Goal: Navigation & Orientation: Find specific page/section

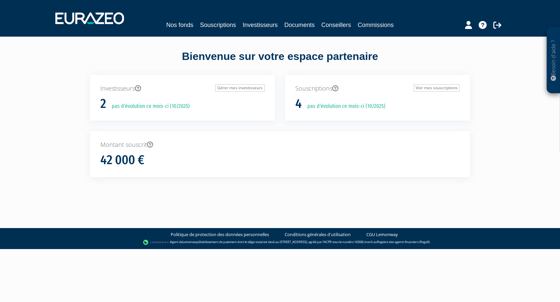
click at [375, 23] on link "Commissions" at bounding box center [376, 24] width 36 height 9
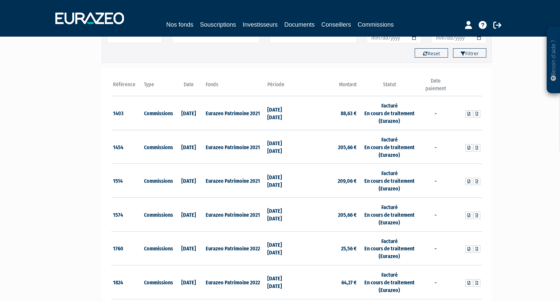
scroll to position [64, 0]
click at [230, 114] on td "Eurazeo Patrimoine 2021" at bounding box center [235, 114] width 62 height 34
click at [476, 114] on icon at bounding box center [476, 114] width 3 height 4
click at [475, 180] on icon at bounding box center [476, 182] width 3 height 4
click at [477, 147] on icon at bounding box center [476, 148] width 3 height 4
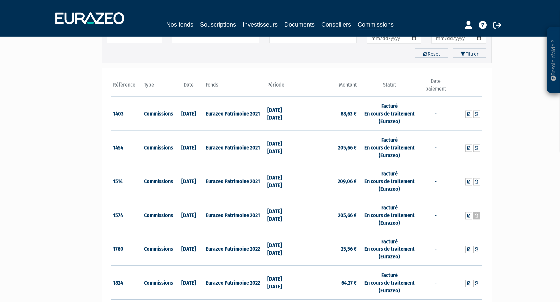
click at [477, 214] on icon at bounding box center [476, 216] width 3 height 4
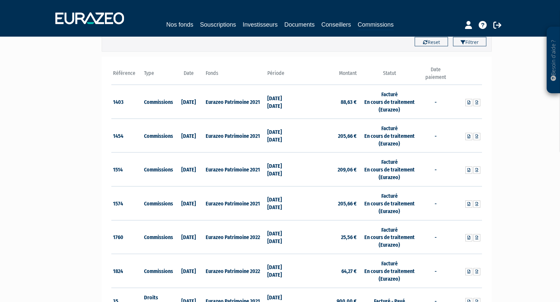
scroll to position [76, 0]
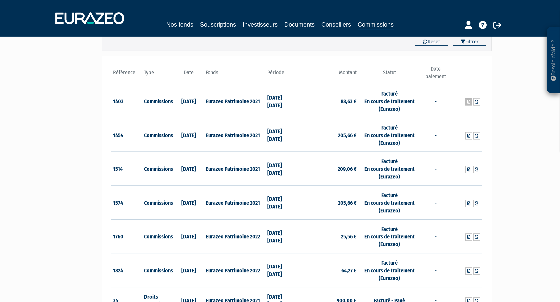
click at [470, 100] on icon at bounding box center [468, 102] width 3 height 4
click at [469, 135] on icon at bounding box center [468, 136] width 3 height 4
click at [470, 169] on icon at bounding box center [468, 170] width 3 height 4
click at [470, 202] on icon at bounding box center [468, 204] width 3 height 4
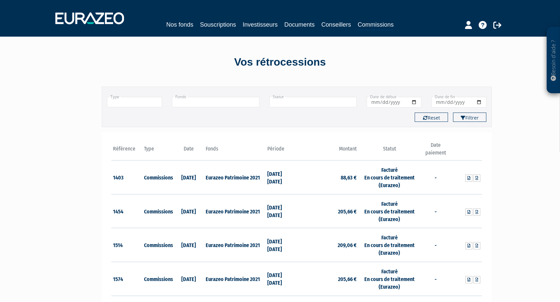
scroll to position [0, 0]
click at [214, 27] on link "Souscriptions" at bounding box center [218, 24] width 36 height 9
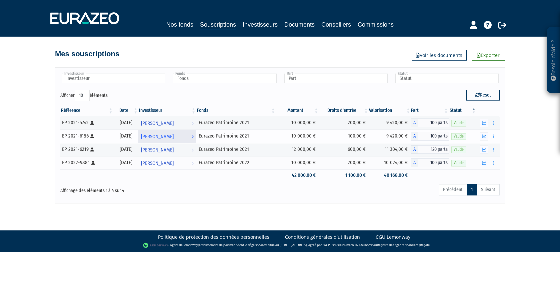
click at [164, 143] on span "GILLES DERASSE" at bounding box center [157, 137] width 33 height 12
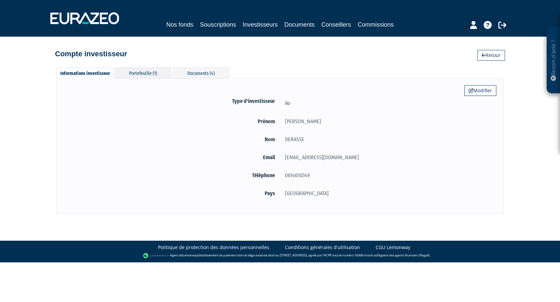
click at [148, 78] on div "Portefeuille (1)" at bounding box center [143, 72] width 57 height 11
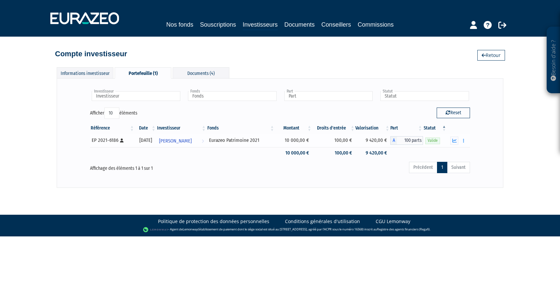
click at [99, 144] on div "EP 2021-6186 [Français] Personne physique" at bounding box center [112, 140] width 41 height 7
click at [193, 24] on link "Nos fonds" at bounding box center [179, 24] width 27 height 9
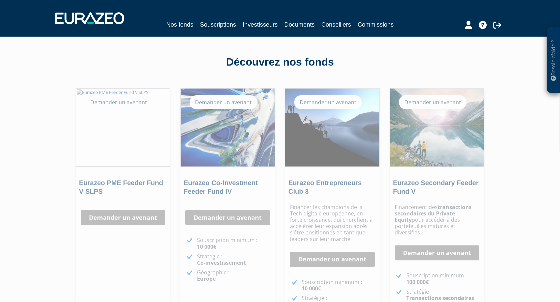
click at [230, 23] on link "Souscriptions" at bounding box center [218, 24] width 36 height 9
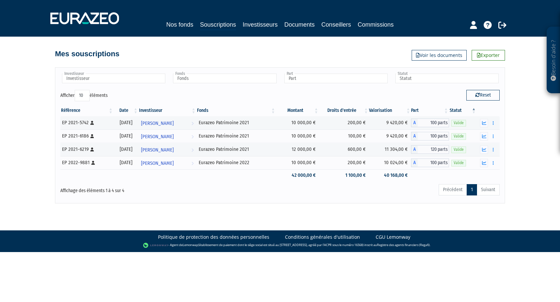
click at [394, 20] on link "Commissions" at bounding box center [376, 24] width 36 height 9
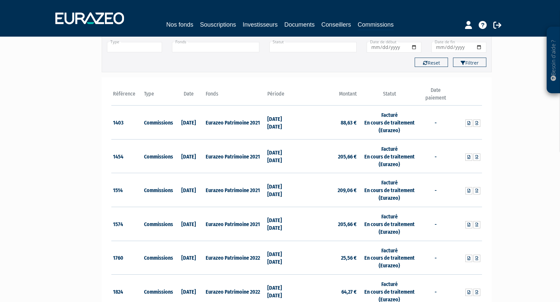
scroll to position [62, 0]
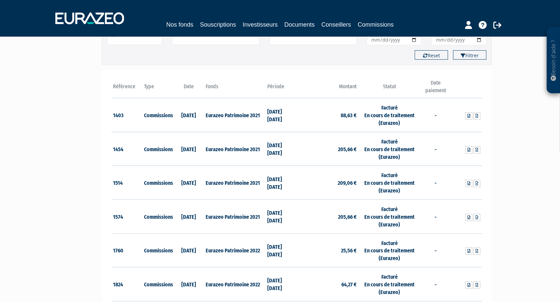
click at [214, 26] on link "Souscriptions" at bounding box center [218, 24] width 36 height 9
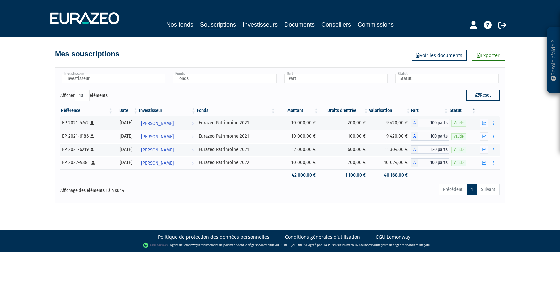
click at [394, 21] on link "Commissions" at bounding box center [376, 24] width 36 height 9
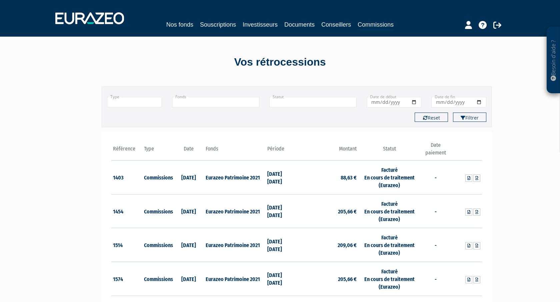
click at [495, 23] on icon at bounding box center [497, 25] width 8 height 8
